Goal: Task Accomplishment & Management: Use online tool/utility

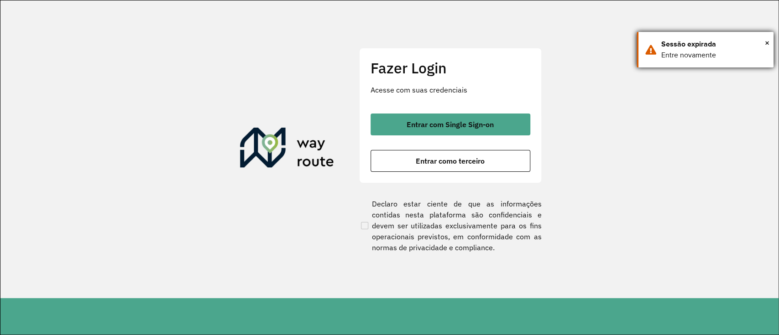
click at [771, 42] on div "× Sessão expirada Entre novamente" at bounding box center [704, 50] width 137 height 36
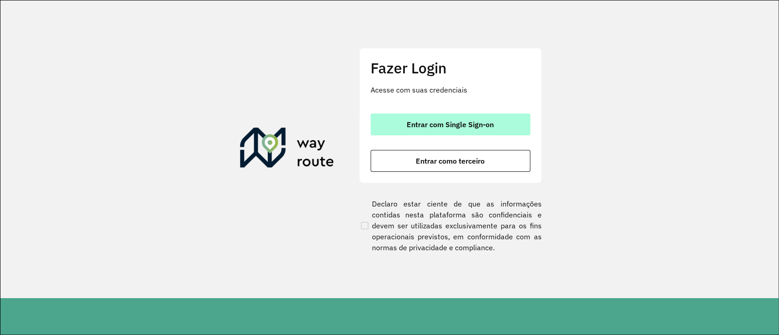
click at [420, 125] on span "Entrar com Single Sign-on" at bounding box center [450, 124] width 87 height 7
click at [497, 120] on button "Entrar com Single Sign-on" at bounding box center [450, 125] width 160 height 22
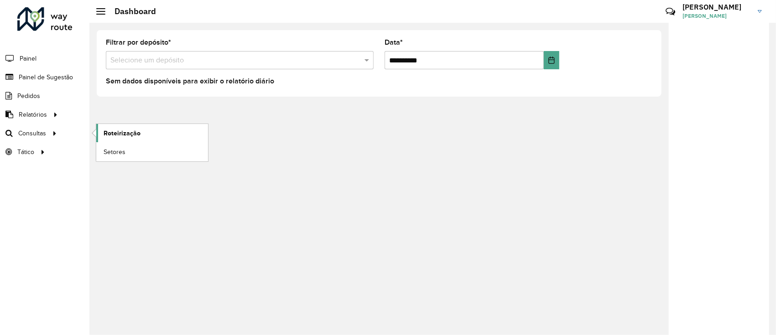
click at [113, 127] on link "Roteirização" at bounding box center [152, 133] width 112 height 18
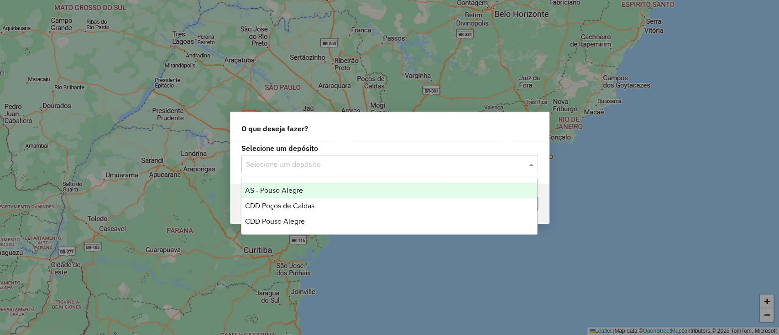
click at [394, 162] on input "text" at bounding box center [380, 164] width 269 height 11
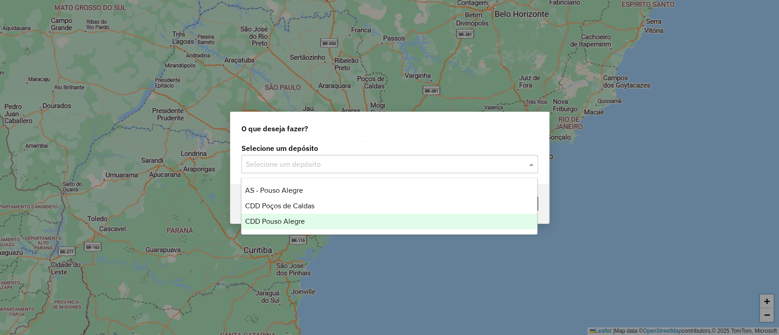
click at [353, 216] on div "CDD Pouso Alegre" at bounding box center [389, 222] width 296 height 16
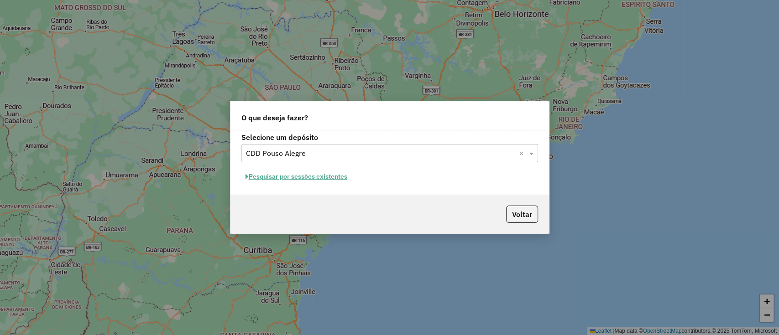
click at [292, 181] on button "Pesquisar por sessões existentes" at bounding box center [296, 177] width 110 height 14
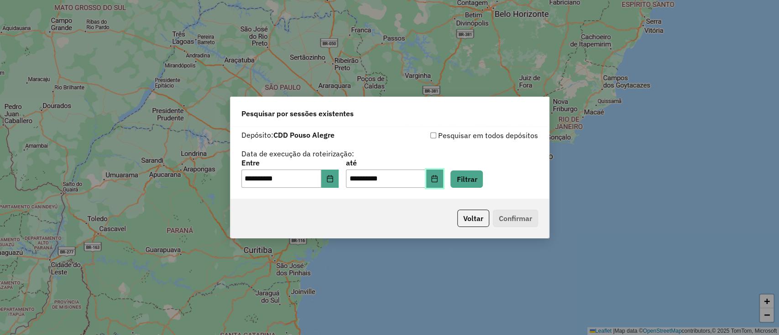
click at [443, 174] on button "Choose Date" at bounding box center [434, 179] width 17 height 18
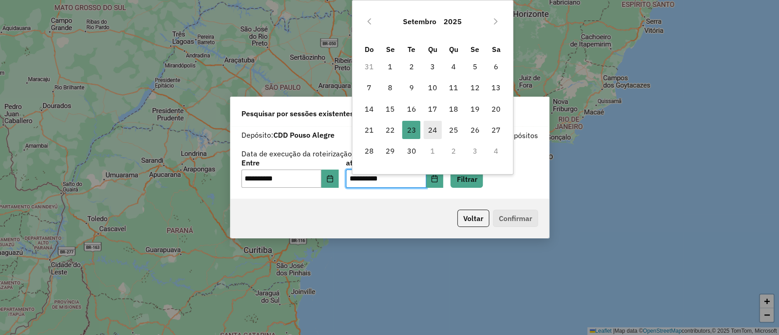
click at [431, 125] on span "24" at bounding box center [432, 130] width 18 height 18
type input "**********"
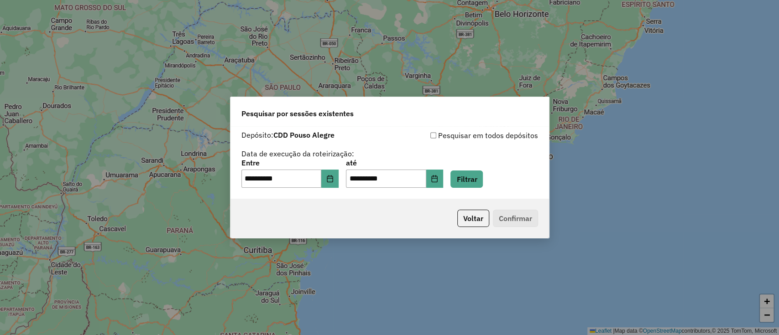
click at [475, 192] on div "**********" at bounding box center [389, 162] width 318 height 73
click at [478, 183] on button "Filtrar" at bounding box center [466, 179] width 32 height 17
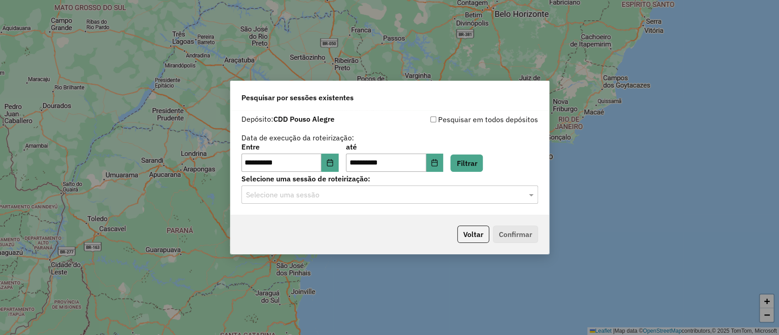
click at [399, 177] on label "Selecione uma sessão de roteirização:" at bounding box center [389, 178] width 297 height 11
click at [400, 190] on input "text" at bounding box center [380, 195] width 269 height 11
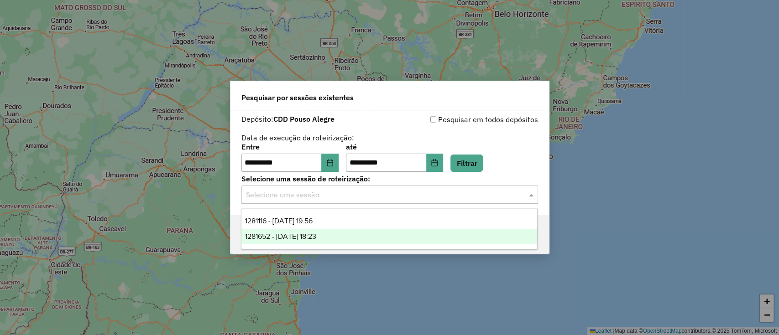
click at [389, 235] on div "1281652 - 24/09/2025 18:23" at bounding box center [389, 237] width 296 height 16
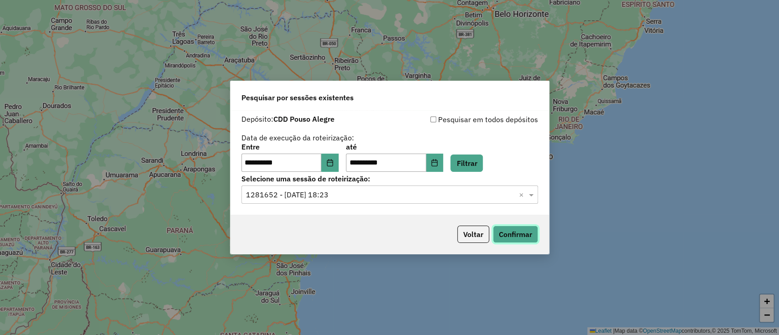
click at [502, 230] on button "Confirmar" at bounding box center [515, 234] width 45 height 17
click at [452, 176] on label "Selecione uma sessão de roteirização:" at bounding box center [389, 178] width 297 height 11
click at [483, 158] on button "Filtrar" at bounding box center [466, 163] width 32 height 17
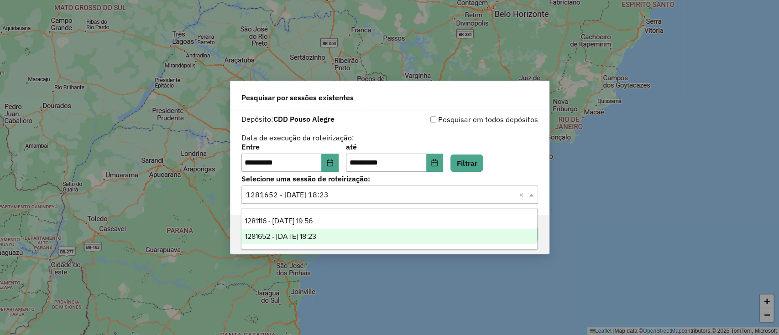
click at [365, 195] on input "text" at bounding box center [380, 195] width 269 height 11
click at [355, 229] on div "1281652 - 24/09/2025 18:23" at bounding box center [389, 237] width 296 height 16
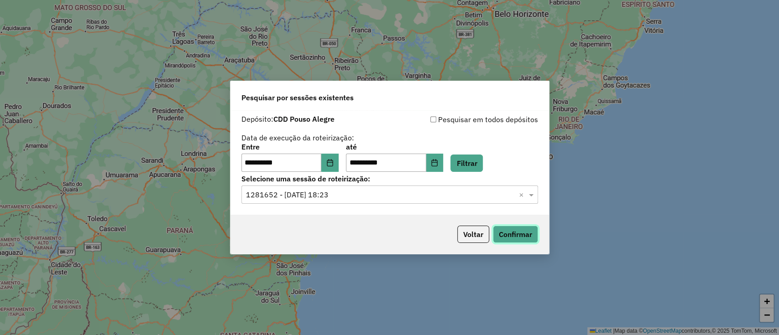
click at [523, 235] on button "Confirmar" at bounding box center [515, 234] width 45 height 17
click at [511, 229] on button "Confirmar" at bounding box center [515, 234] width 45 height 17
click at [483, 161] on button "Filtrar" at bounding box center [466, 163] width 32 height 17
click at [509, 238] on button "Confirmar" at bounding box center [515, 234] width 45 height 17
click at [386, 135] on div "**********" at bounding box center [389, 143] width 297 height 58
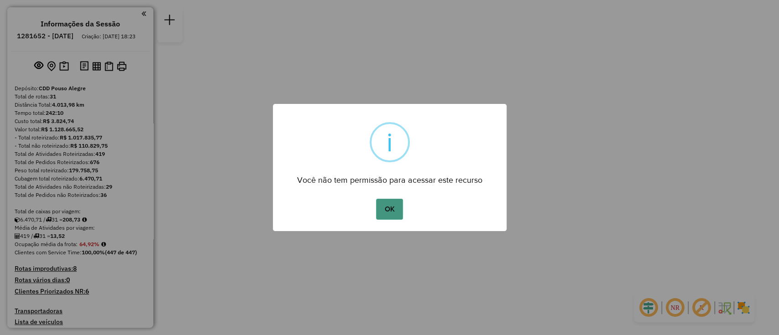
click at [397, 204] on button "OK" at bounding box center [389, 209] width 27 height 21
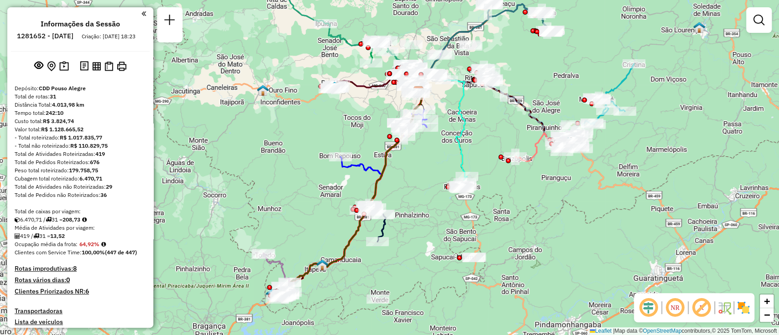
drag, startPoint x: 378, startPoint y: 239, endPoint x: 407, endPoint y: 163, distance: 81.6
click at [407, 163] on div "Janela de atendimento Grade de atendimento Capacidade Transportadoras Veículos …" at bounding box center [389, 167] width 779 height 335
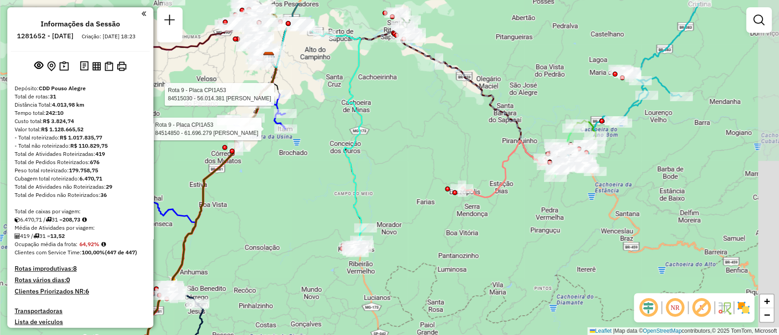
drag, startPoint x: 739, startPoint y: 159, endPoint x: 588, endPoint y: 196, distance: 155.9
click at [588, 196] on div "Rota 9 - Placa CPI1A53 84514850 - 61.696.279 MARIA ROSANA DA SILVA Rota 9 - Pla…" at bounding box center [389, 167] width 779 height 335
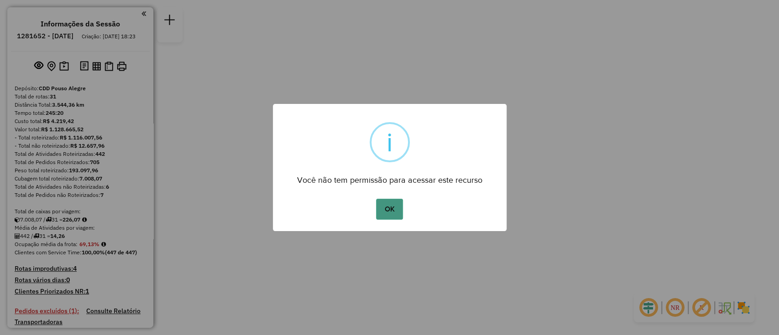
click at [395, 205] on button "OK" at bounding box center [389, 209] width 27 height 21
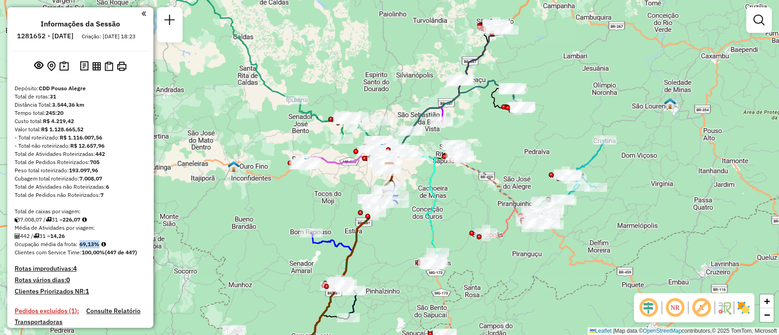
drag, startPoint x: 78, startPoint y: 254, endPoint x: 107, endPoint y: 253, distance: 28.3
click at [107, 249] on div "Ocupação média da frota: 69,13%" at bounding box center [80, 244] width 131 height 8
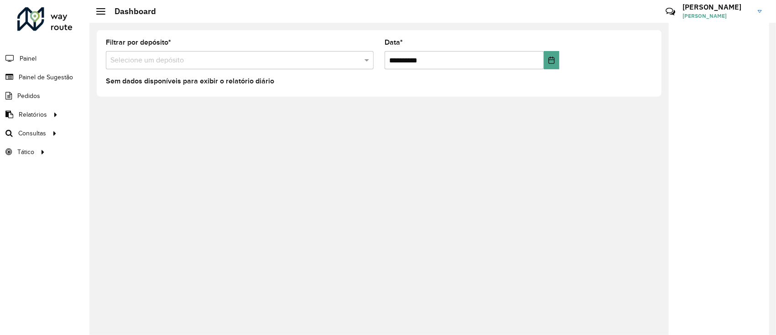
click at [543, 276] on div "**********" at bounding box center [432, 179] width 687 height 313
click at [242, 184] on div "**********" at bounding box center [432, 179] width 687 height 313
click at [196, 172] on div "**********" at bounding box center [432, 179] width 687 height 313
click at [132, 137] on span "Roteirização" at bounding box center [122, 134] width 37 height 10
click at [204, 159] on div "**********" at bounding box center [432, 179] width 687 height 313
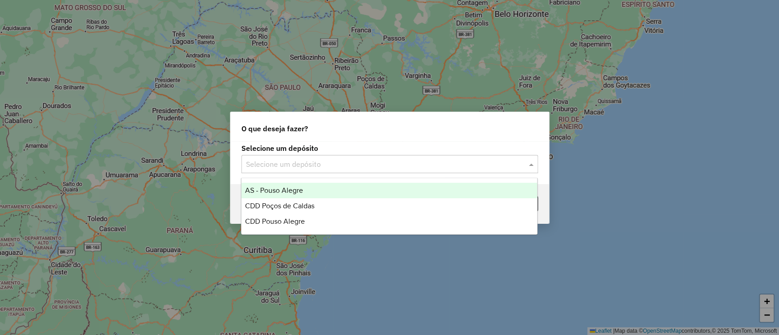
click at [397, 159] on input "text" at bounding box center [380, 164] width 269 height 11
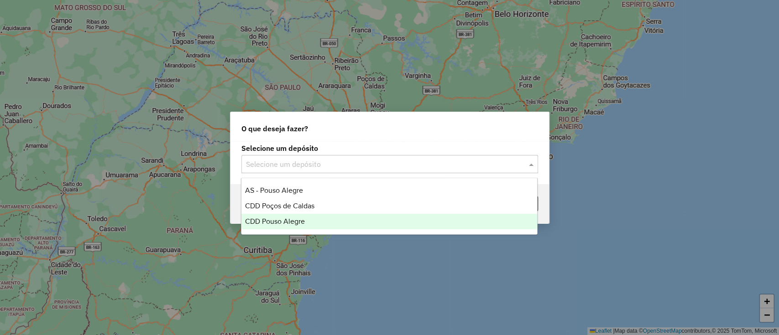
click at [369, 218] on div "CDD Pouso Alegre" at bounding box center [389, 222] width 296 height 16
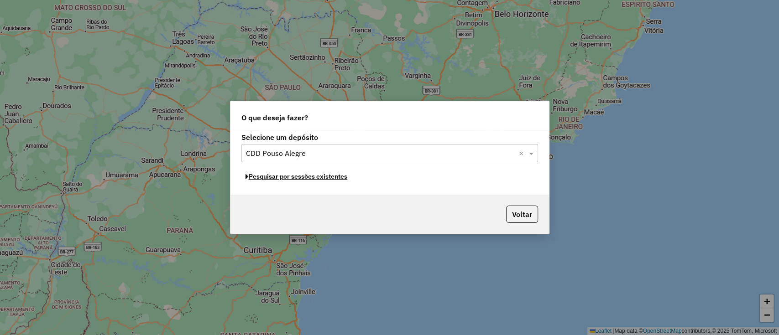
click at [330, 172] on button "Pesquisar por sessões existentes" at bounding box center [296, 177] width 110 height 14
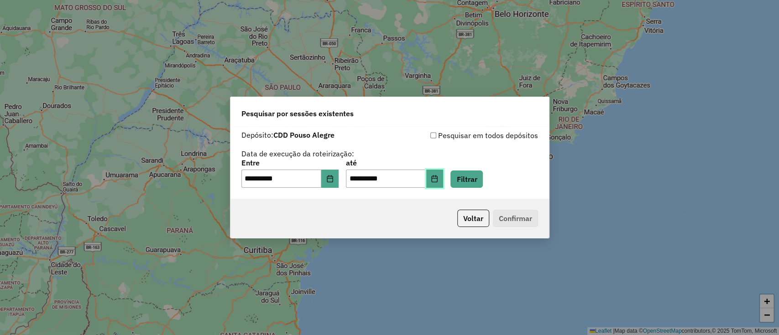
click at [438, 179] on icon "Choose Date" at bounding box center [435, 178] width 6 height 7
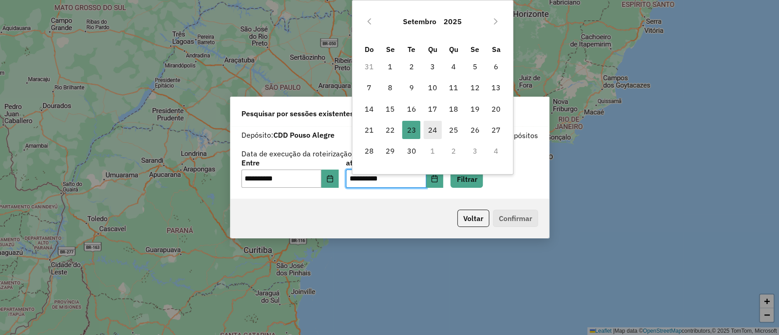
click at [436, 124] on span "24" at bounding box center [432, 130] width 18 height 18
type input "**********"
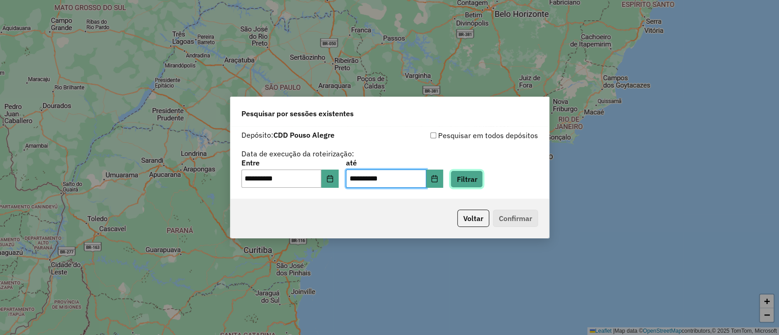
click at [483, 183] on button "Filtrar" at bounding box center [466, 179] width 32 height 17
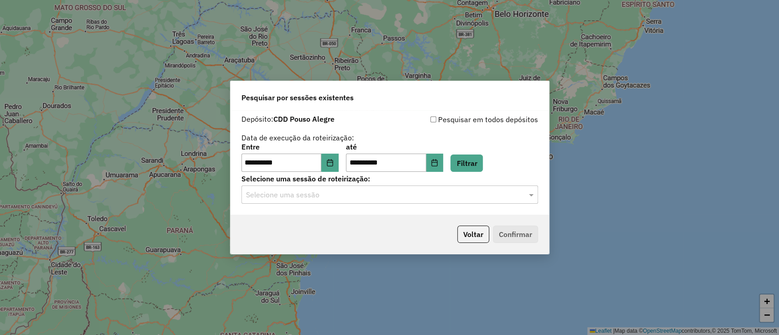
click at [397, 192] on input "text" at bounding box center [380, 195] width 269 height 11
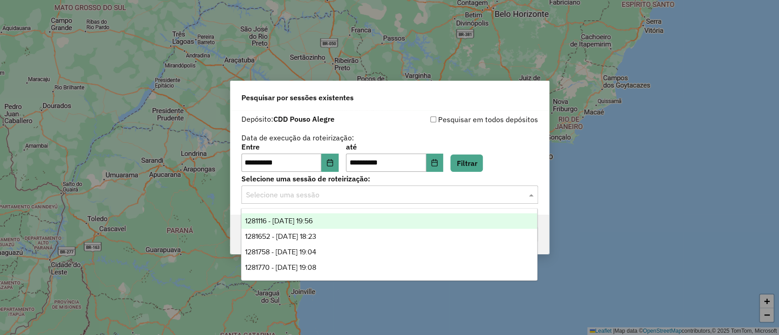
click at [442, 122] on div "Pesquisar em todos depósitos" at bounding box center [464, 119] width 148 height 11
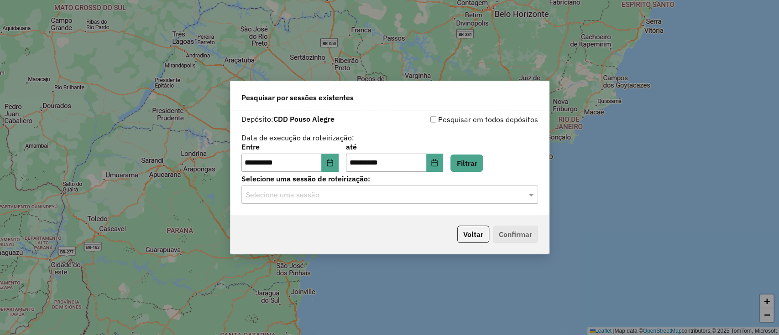
click at [419, 135] on div "**********" at bounding box center [389, 143] width 297 height 58
click at [475, 239] on button "Voltar" at bounding box center [473, 234] width 32 height 17
